Goal: Check status: Check status

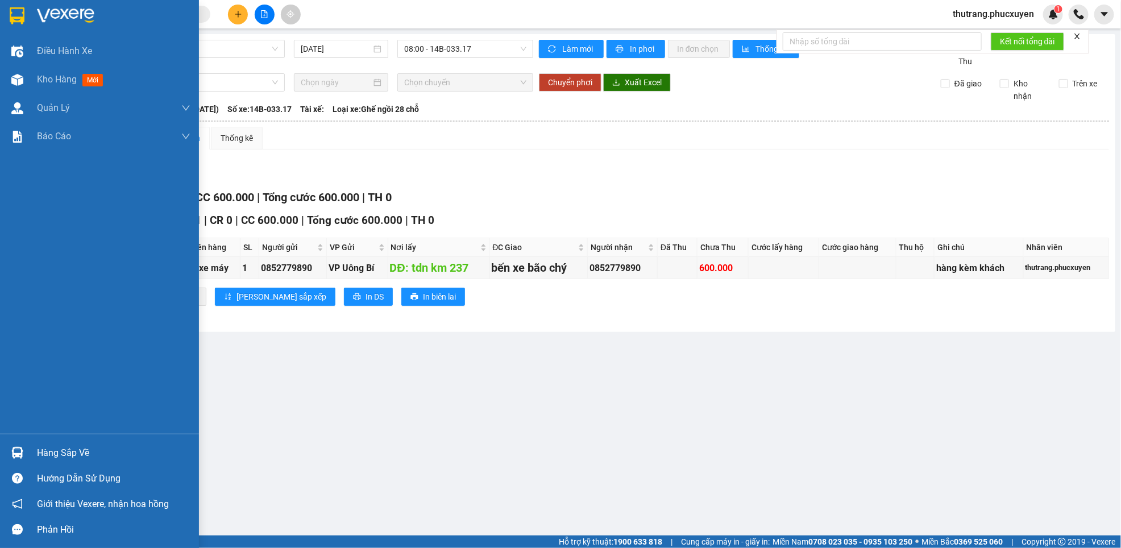
click at [24, 445] on div at bounding box center [17, 453] width 20 height 20
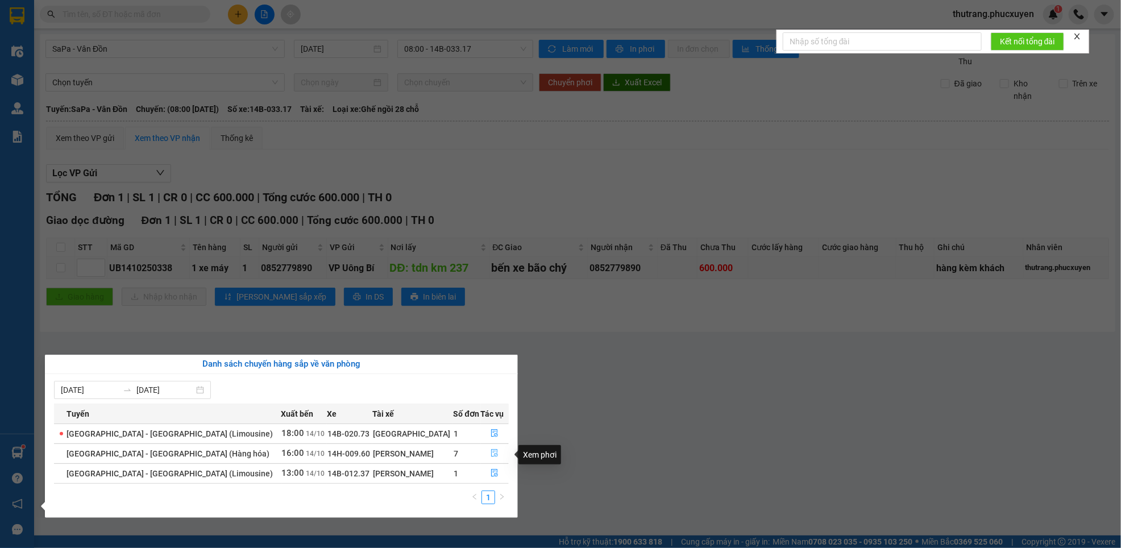
click at [492, 457] on icon "file-done" at bounding box center [495, 454] width 7 height 8
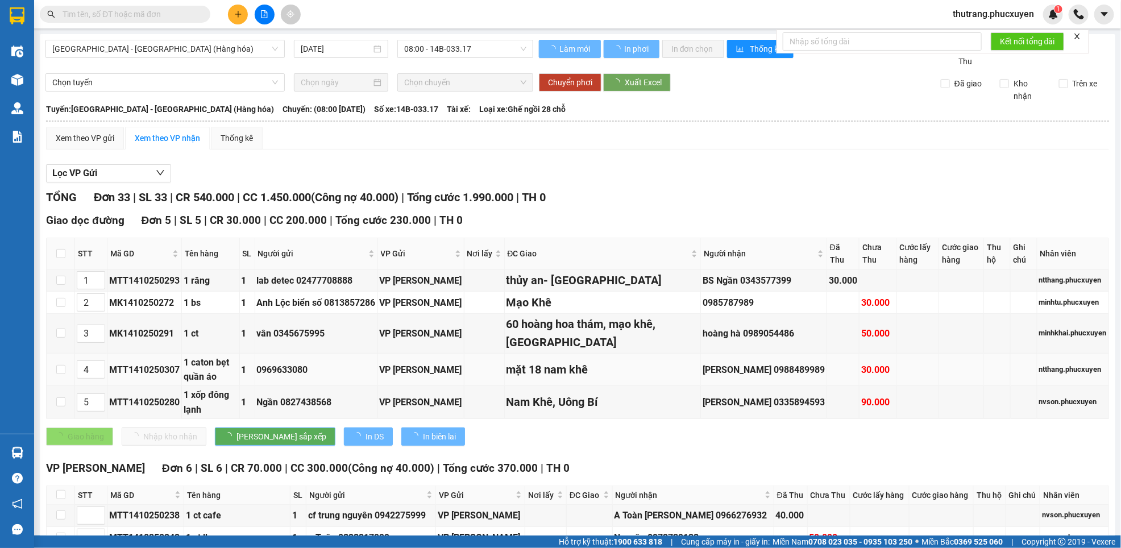
type input "[DATE]"
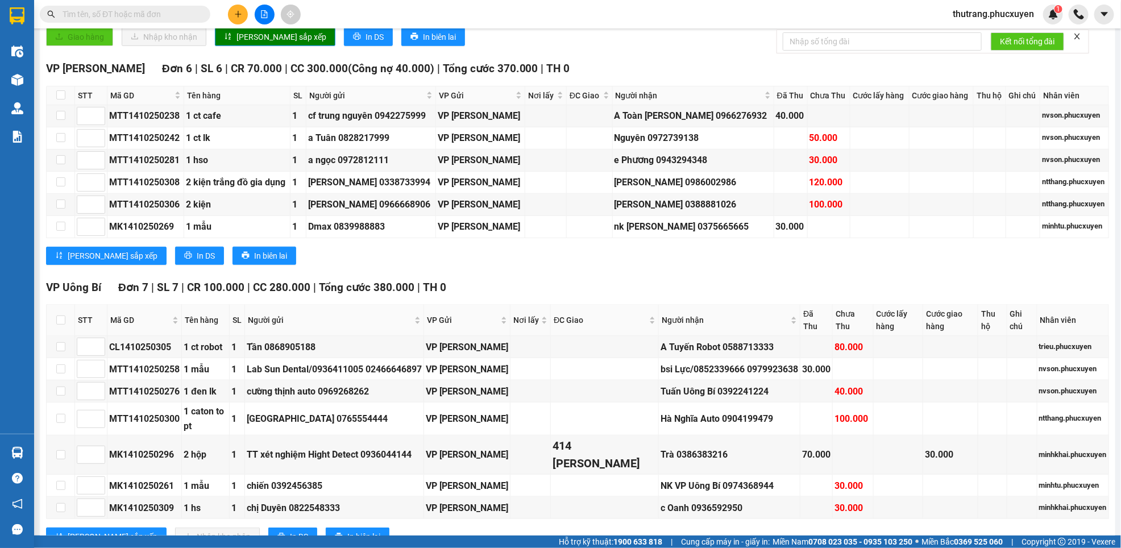
scroll to position [511, 0]
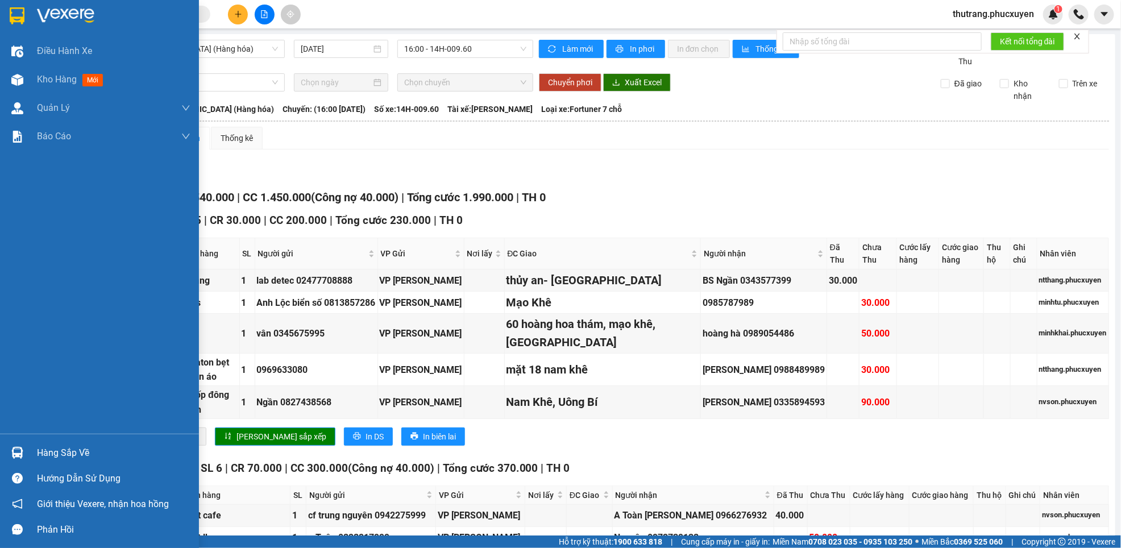
click at [19, 450] on img at bounding box center [17, 453] width 12 height 12
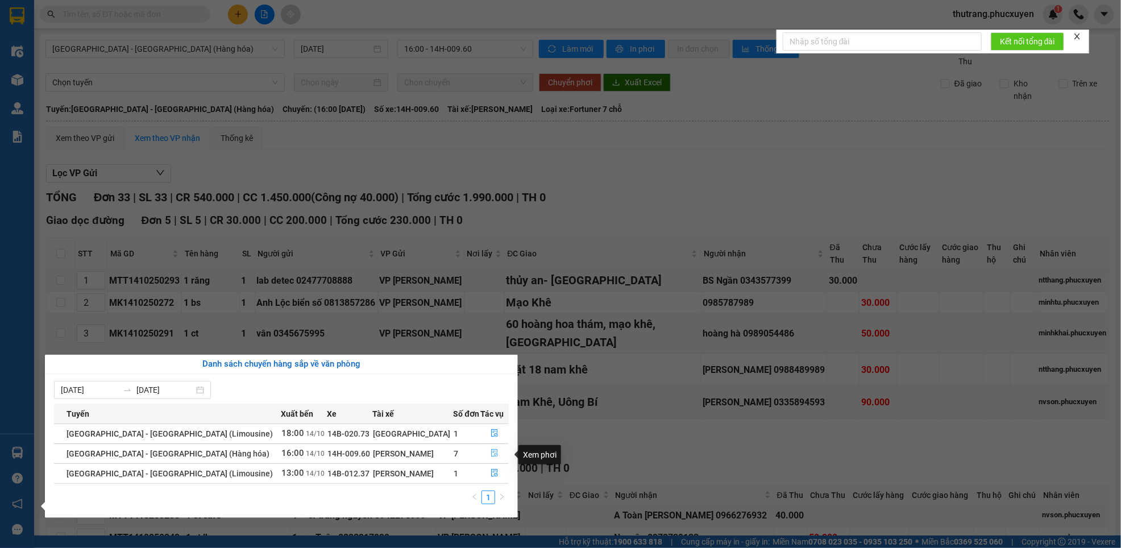
click at [492, 455] on icon "file-done" at bounding box center [494, 453] width 8 height 8
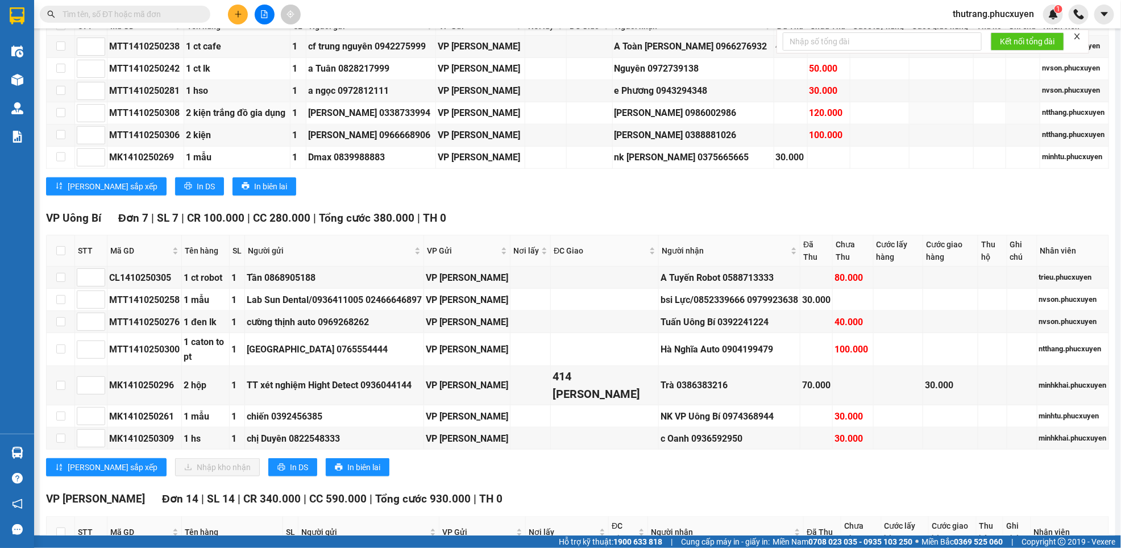
scroll to position [511, 0]
